Goal: Task Accomplishment & Management: Use online tool/utility

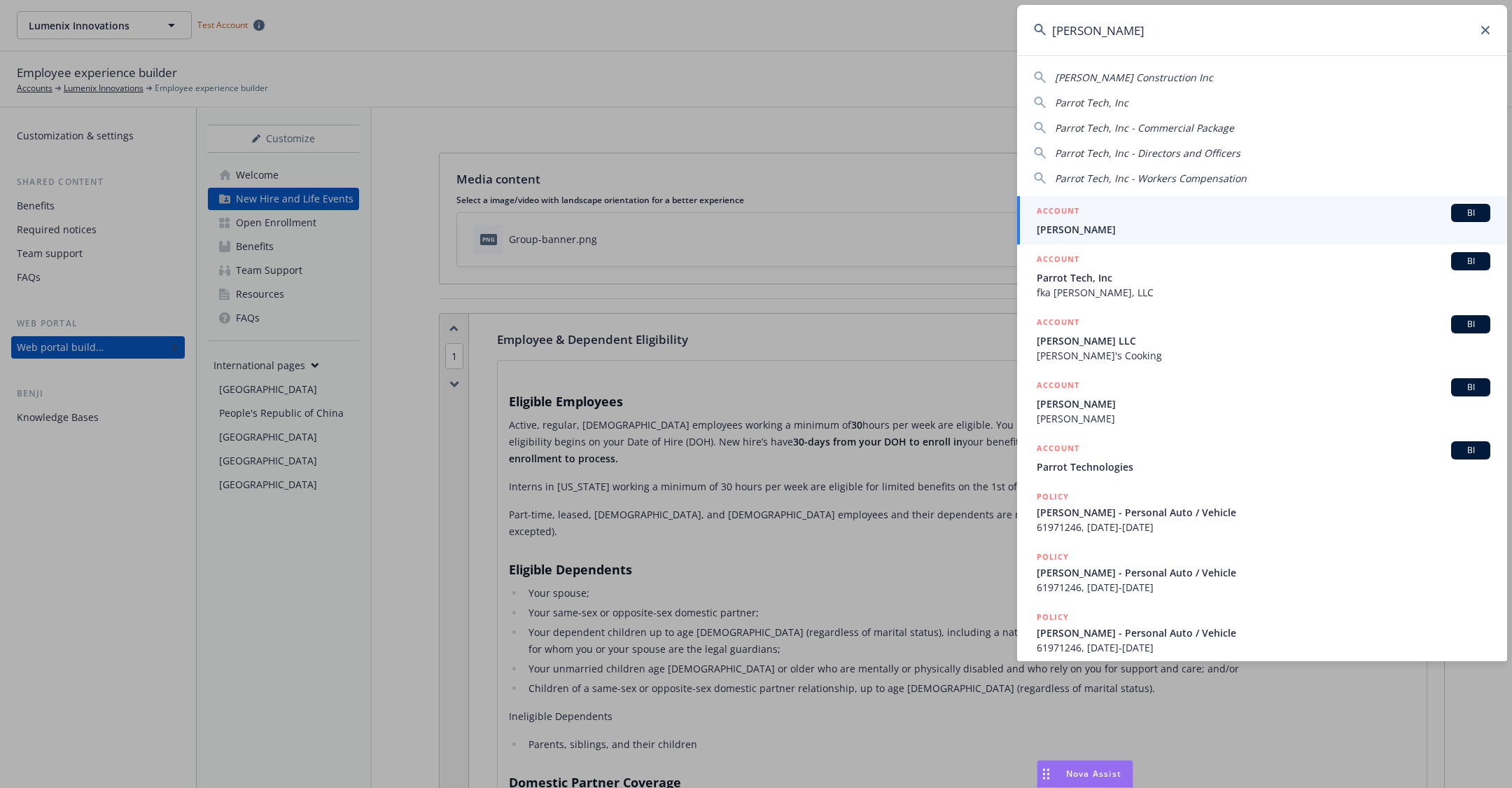
scroll to position [3139, 0]
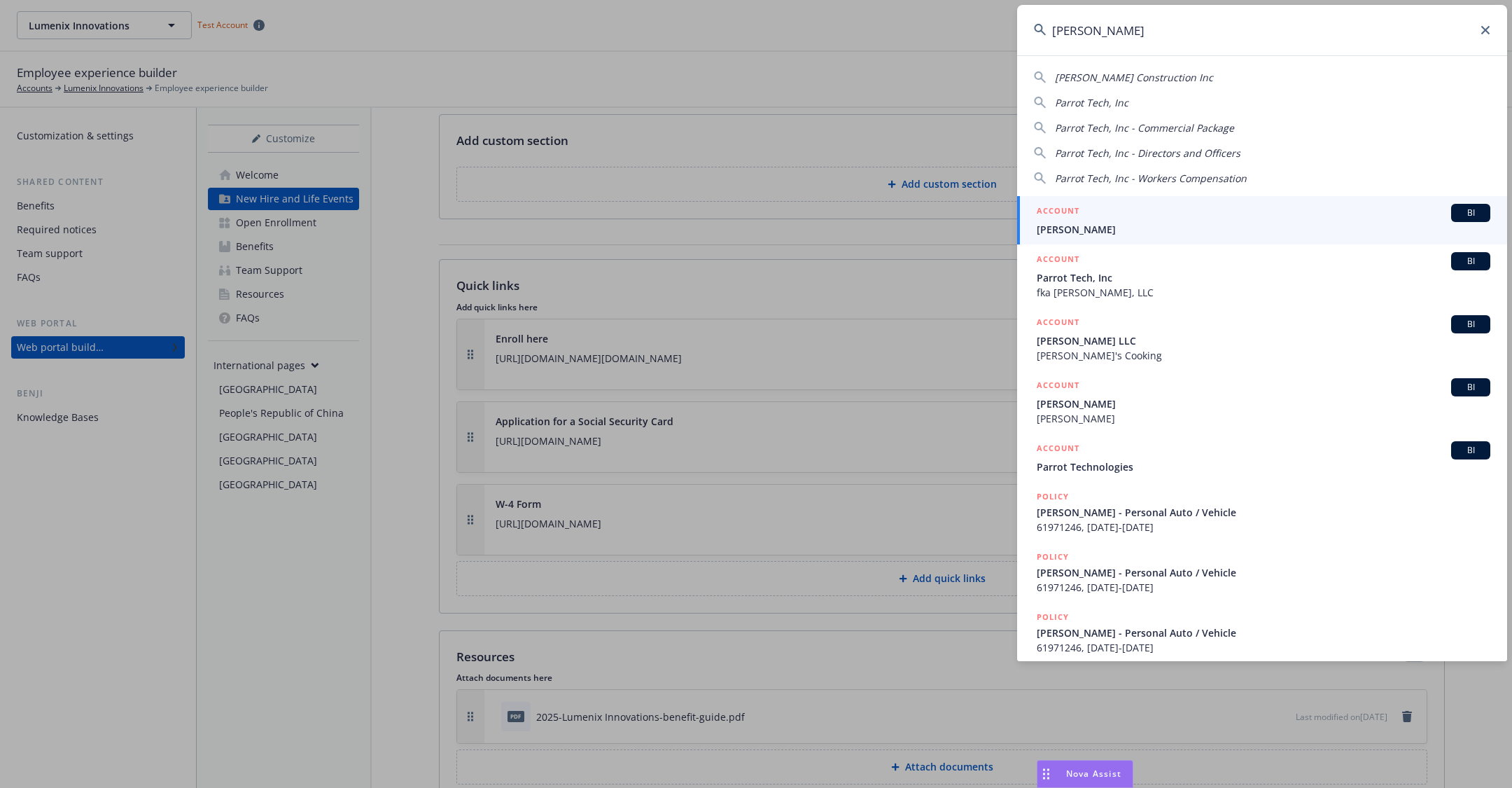
type input "[PERSON_NAME]"
